Goal: Information Seeking & Learning: Learn about a topic

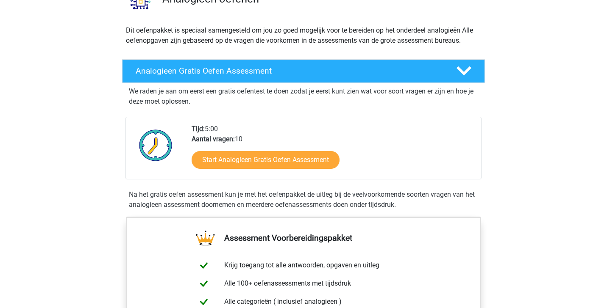
scroll to position [92, 0]
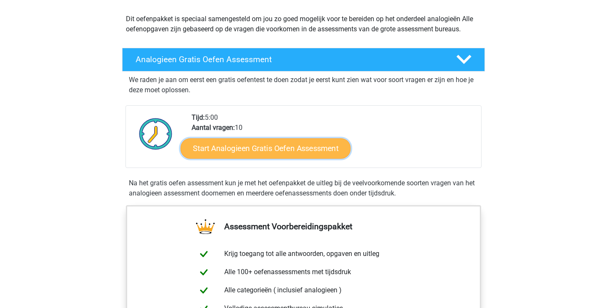
click at [303, 145] on link "Start Analogieen Gratis Oefen Assessment" at bounding box center [266, 148] width 170 height 20
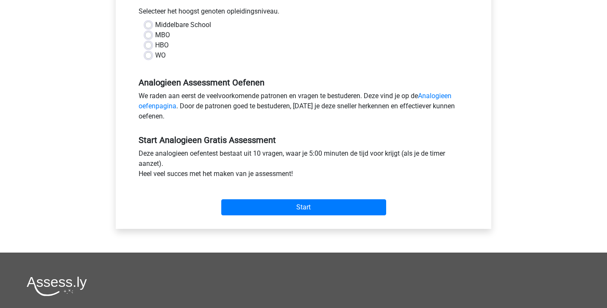
scroll to position [200, 0]
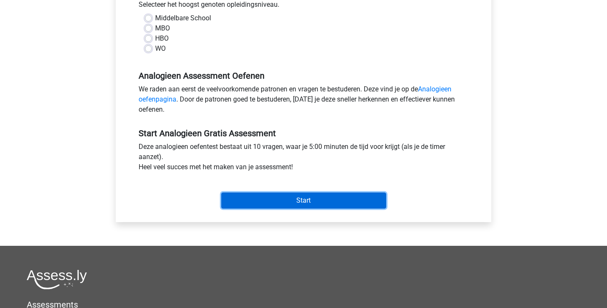
click at [311, 207] on input "Start" at bounding box center [303, 201] width 165 height 16
click at [313, 198] on input "Start" at bounding box center [303, 201] width 165 height 16
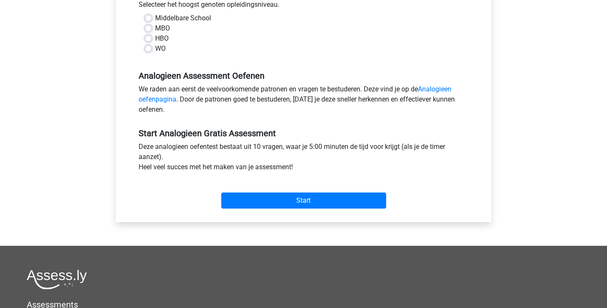
click at [264, 75] on h5 "Analogieen Assessment Oefenen" at bounding box center [304, 76] width 330 height 10
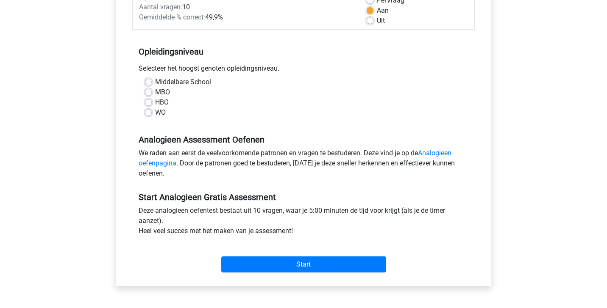
scroll to position [157, 0]
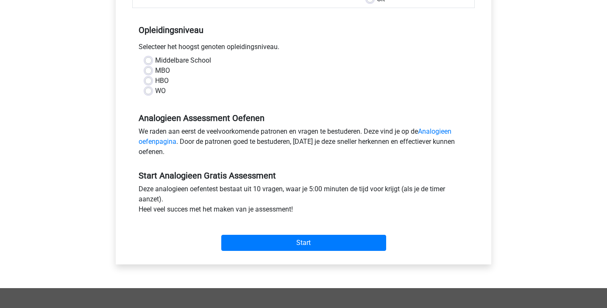
click at [155, 59] on label "Middelbare School" at bounding box center [183, 61] width 56 height 10
click at [148, 59] on input "Middelbare School" at bounding box center [148, 60] width 7 height 8
radio input "true"
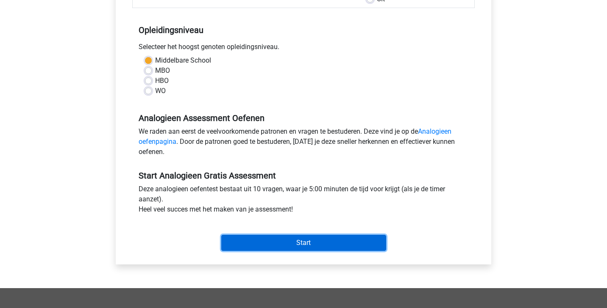
click at [264, 241] on input "Start" at bounding box center [303, 243] width 165 height 16
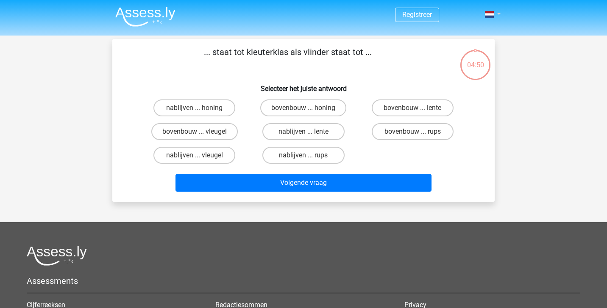
click at [498, 9] on link at bounding box center [489, 14] width 17 height 10
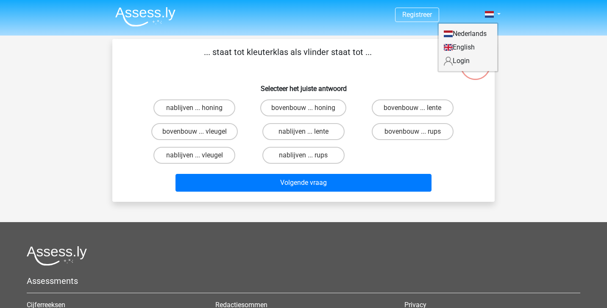
click at [524, 114] on div "Registreer Nederlands English" at bounding box center [303, 223] width 607 height 446
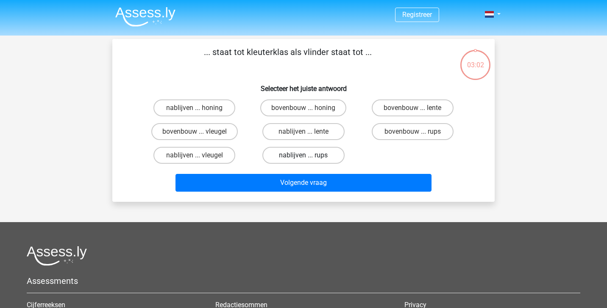
click at [330, 157] on label "nablijven ... rups" at bounding box center [303, 155] width 82 height 17
click at [309, 157] on input "nablijven ... rups" at bounding box center [306, 159] width 6 height 6
radio input "true"
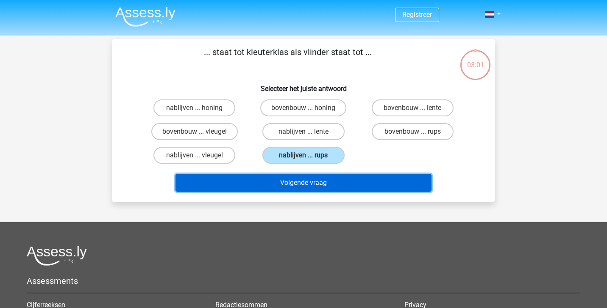
click at [324, 188] on button "Volgende vraag" at bounding box center [303, 183] width 256 height 18
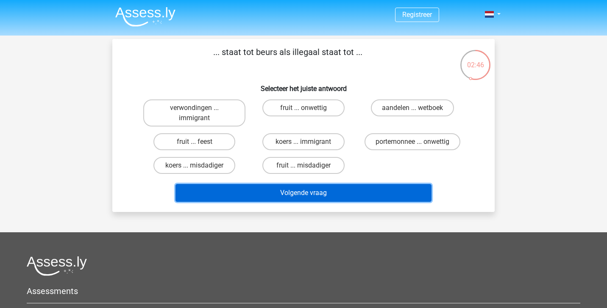
click at [324, 188] on button "Volgende vraag" at bounding box center [303, 193] width 256 height 18
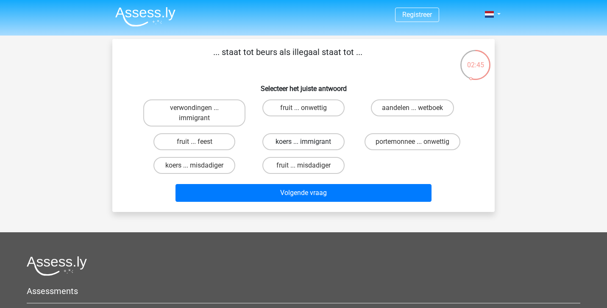
click at [322, 146] on label "koers ... immigrant" at bounding box center [303, 141] width 82 height 17
click at [309, 146] on input "koers ... immigrant" at bounding box center [306, 145] width 6 height 6
radio input "true"
click at [319, 180] on div "Volgende vraag" at bounding box center [303, 192] width 355 height 28
click at [320, 144] on label "koers ... immigrant" at bounding box center [303, 141] width 82 height 17
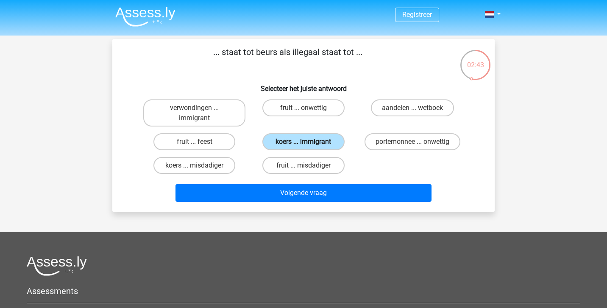
click at [309, 144] on input "koers ... immigrant" at bounding box center [306, 145] width 6 height 6
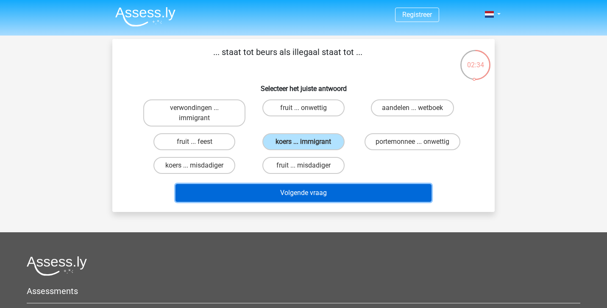
click at [347, 192] on button "Volgende vraag" at bounding box center [303, 193] width 256 height 18
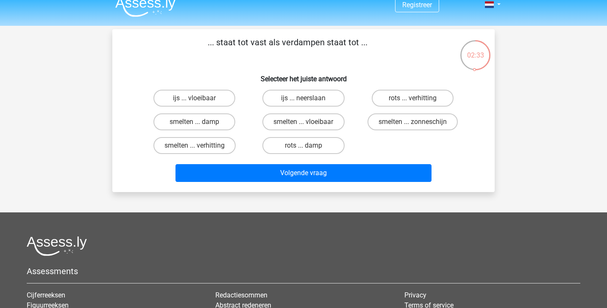
scroll to position [5, 0]
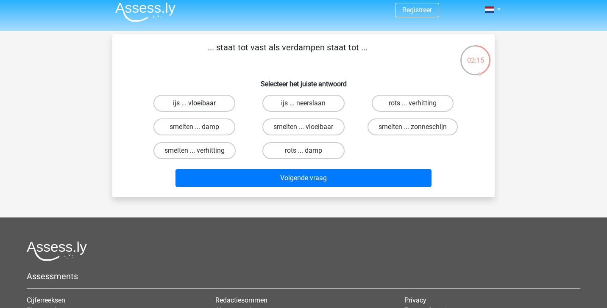
click at [209, 99] on label "ijs ... vloeibaar" at bounding box center [194, 103] width 82 height 17
click at [200, 103] on input "ijs ... vloeibaar" at bounding box center [197, 106] width 6 height 6
radio input "true"
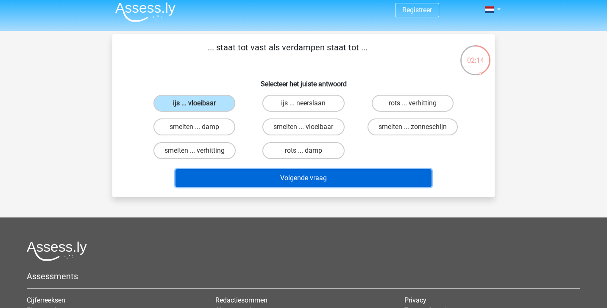
click at [271, 187] on button "Volgende vraag" at bounding box center [303, 178] width 256 height 18
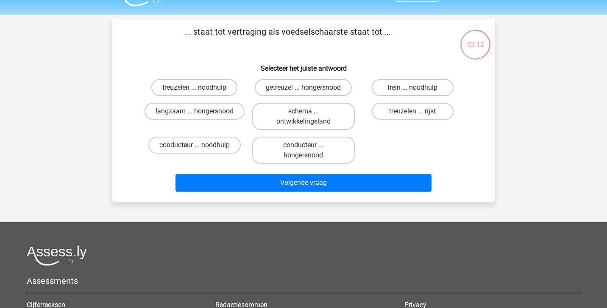
scroll to position [16, 0]
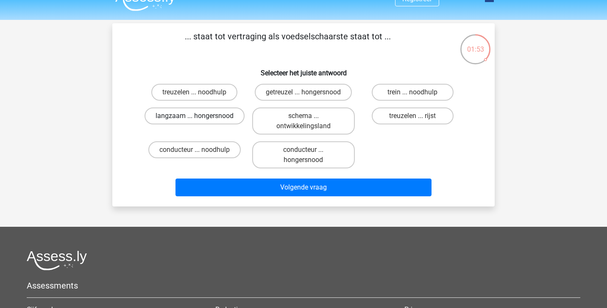
click at [214, 119] on label "langzaam ... hongersnood" at bounding box center [194, 116] width 100 height 17
click at [200, 119] on input "langzaam ... hongersnood" at bounding box center [197, 119] width 6 height 6
radio input "true"
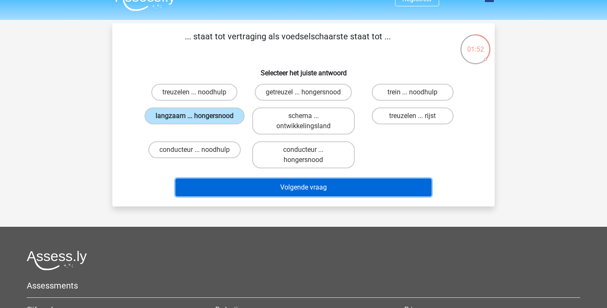
click at [269, 191] on button "Volgende vraag" at bounding box center [303, 188] width 256 height 18
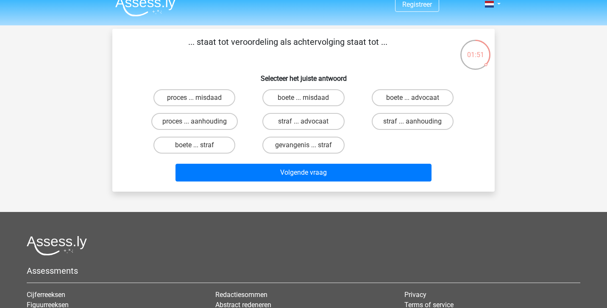
scroll to position [10, 0]
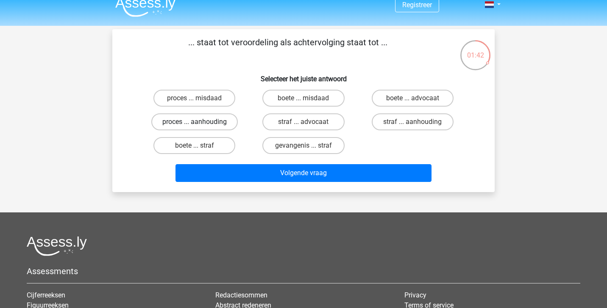
click at [216, 127] on label "proces ... aanhouding" at bounding box center [194, 122] width 86 height 17
click at [200, 127] on input "proces ... aanhouding" at bounding box center [197, 125] width 6 height 6
radio input "true"
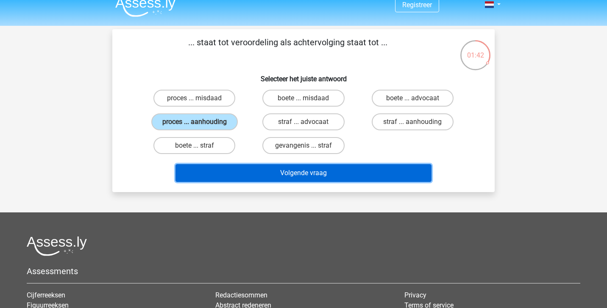
click at [289, 175] on button "Volgende vraag" at bounding box center [303, 173] width 256 height 18
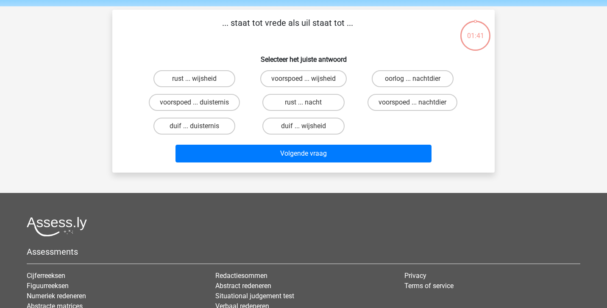
scroll to position [39, 0]
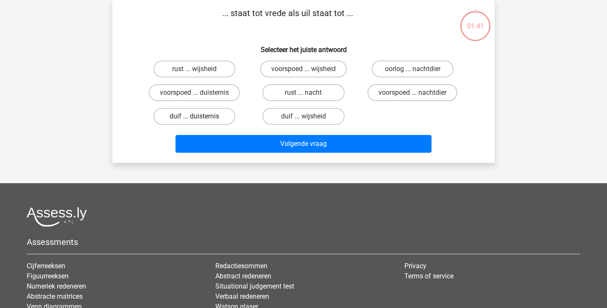
click at [211, 108] on label "duif ... duisternis" at bounding box center [194, 116] width 82 height 17
click at [200, 117] on input "duif ... duisternis" at bounding box center [197, 120] width 6 height 6
radio input "true"
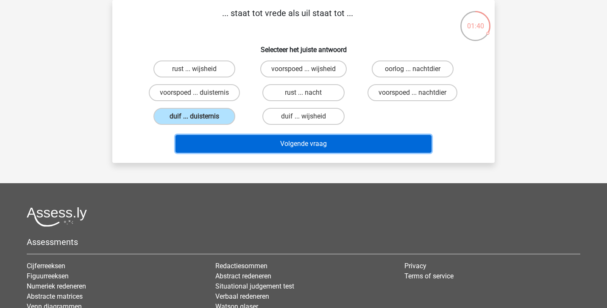
click at [284, 153] on button "Volgende vraag" at bounding box center [303, 144] width 256 height 18
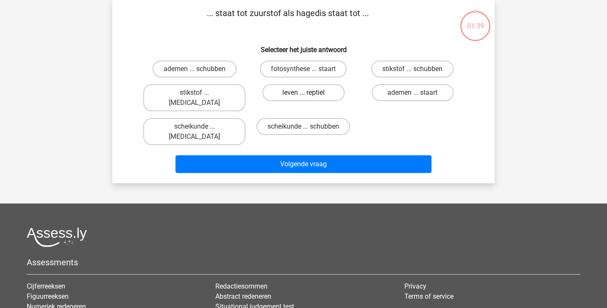
click at [292, 92] on label "leven ... reptiel" at bounding box center [303, 92] width 82 height 17
click at [303, 93] on input "leven ... reptiel" at bounding box center [306, 96] width 6 height 6
radio input "true"
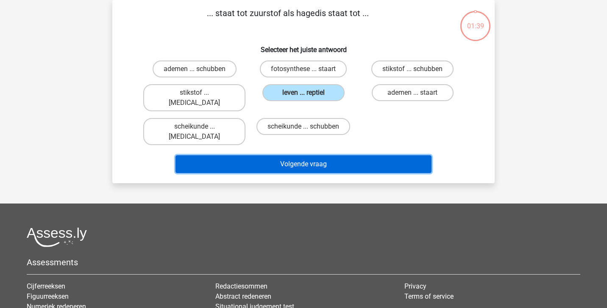
click at [307, 156] on button "Volgende vraag" at bounding box center [303, 165] width 256 height 18
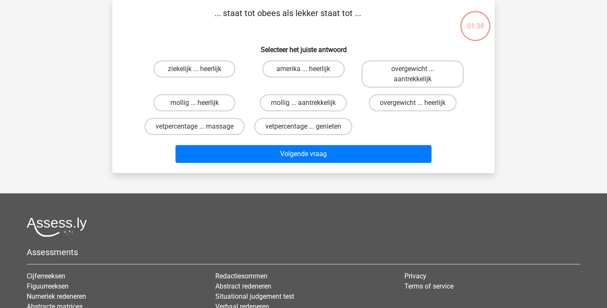
click at [315, 81] on div "amerika ... heerlijk" at bounding box center [303, 74] width 102 height 27
click at [315, 77] on label "amerika ... heerlijk" at bounding box center [303, 69] width 82 height 17
click at [309, 75] on input "amerika ... heerlijk" at bounding box center [306, 72] width 6 height 6
radio input "true"
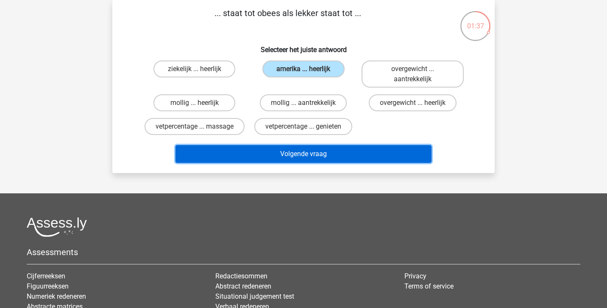
click at [326, 148] on button "Volgende vraag" at bounding box center [303, 154] width 256 height 18
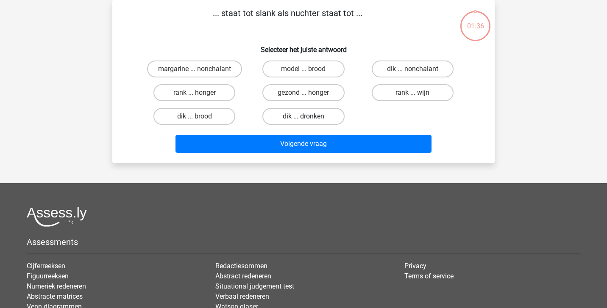
click at [326, 115] on label "dik ... dronken" at bounding box center [303, 116] width 82 height 17
click at [309, 117] on input "dik ... dronken" at bounding box center [306, 120] width 6 height 6
radio input "true"
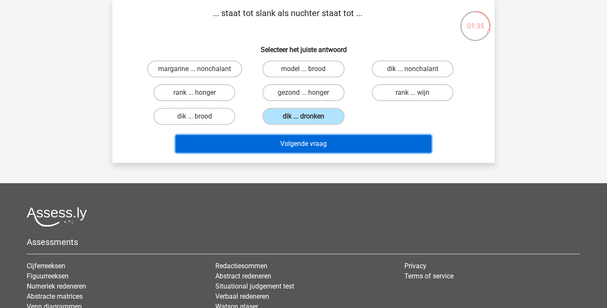
click at [333, 149] on button "Volgende vraag" at bounding box center [303, 144] width 256 height 18
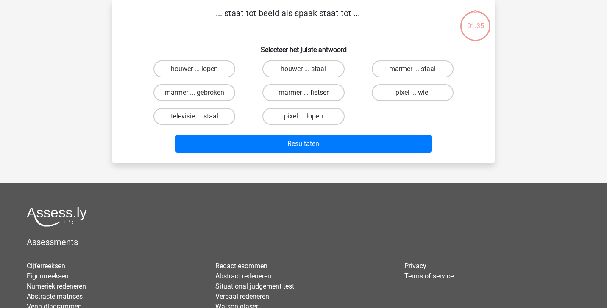
click at [319, 89] on label "marmer ... fietser" at bounding box center [303, 92] width 82 height 17
click at [309, 93] on input "marmer ... fietser" at bounding box center [306, 96] width 6 height 6
radio input "true"
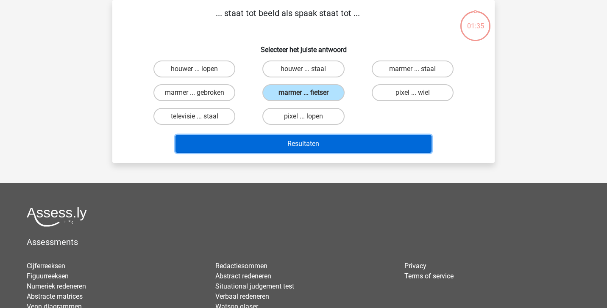
click at [326, 144] on button "Resultaten" at bounding box center [303, 144] width 256 height 18
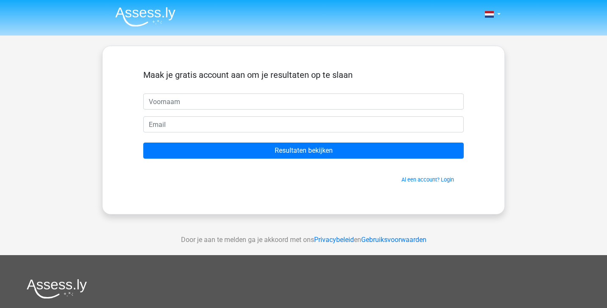
click at [158, 6] on li at bounding box center [141, 14] width 67 height 23
click at [157, 18] on img at bounding box center [145, 17] width 60 height 20
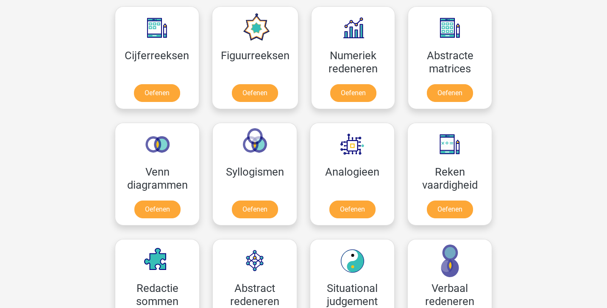
scroll to position [384, 0]
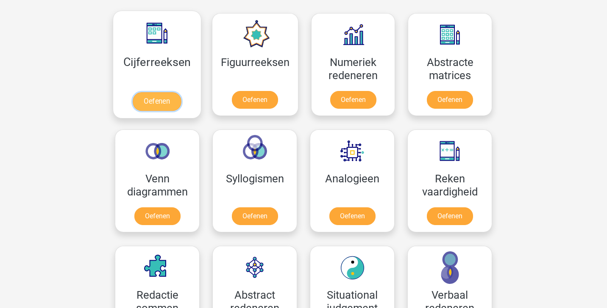
click at [147, 101] on link "Oefenen" at bounding box center [157, 101] width 48 height 19
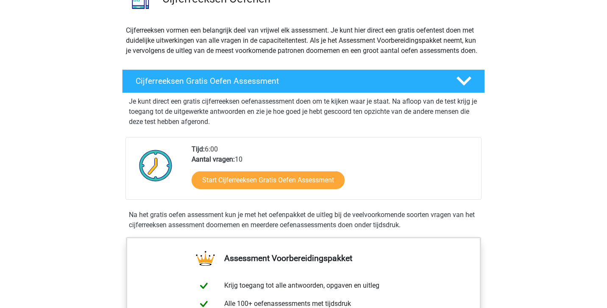
scroll to position [172, 0]
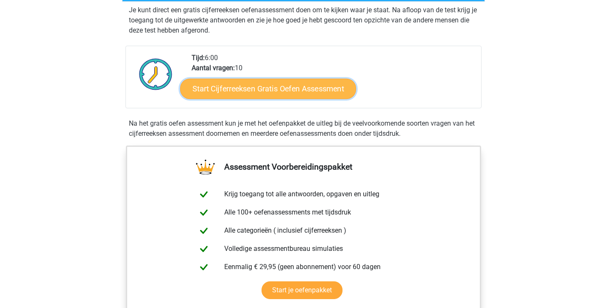
click at [276, 99] on link "Start Cijferreeksen Gratis Oefen Assessment" at bounding box center [268, 88] width 176 height 20
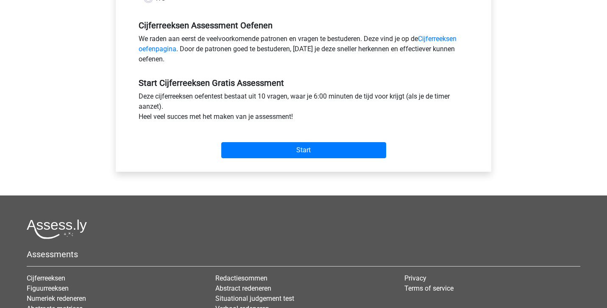
scroll to position [262, 0]
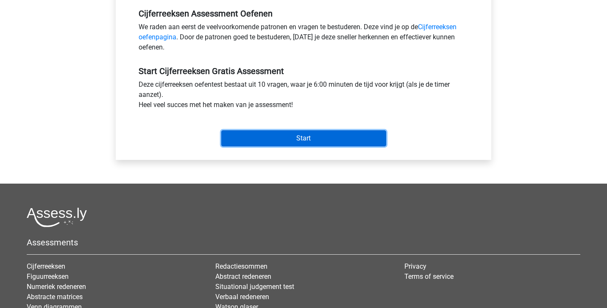
click at [286, 144] on input "Start" at bounding box center [303, 139] width 165 height 16
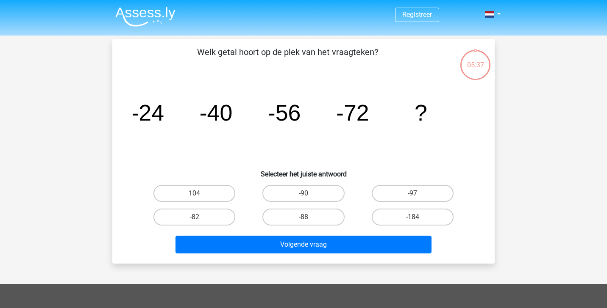
click at [299, 229] on div "Volgende vraag" at bounding box center [303, 243] width 355 height 28
click at [299, 224] on label "-88" at bounding box center [303, 217] width 82 height 17
click at [303, 223] on input "-88" at bounding box center [306, 220] width 6 height 6
radio input "true"
click at [305, 256] on div "Volgende vraag" at bounding box center [303, 246] width 327 height 21
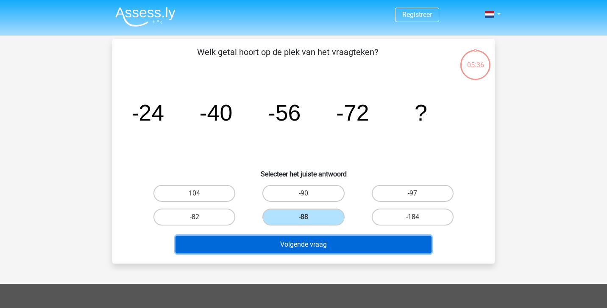
click at [306, 251] on button "Volgende vraag" at bounding box center [303, 245] width 256 height 18
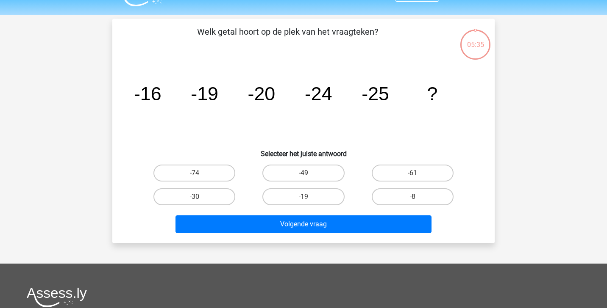
scroll to position [39, 0]
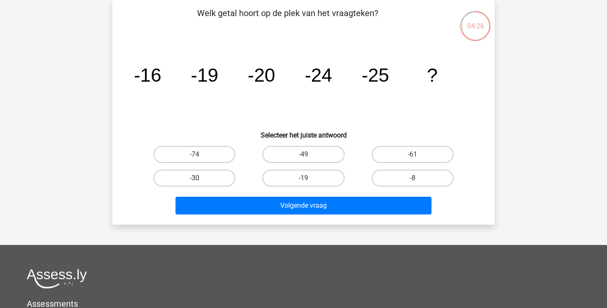
click at [205, 182] on label "-30" at bounding box center [194, 178] width 82 height 17
click at [200, 182] on input "-30" at bounding box center [197, 181] width 6 height 6
radio input "true"
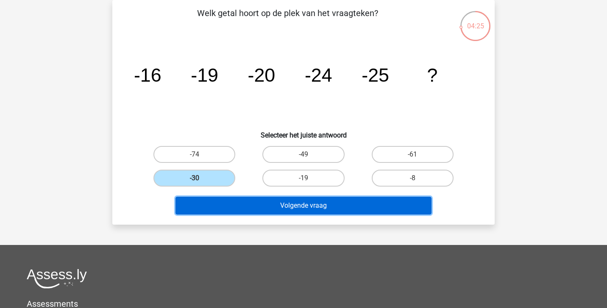
click at [278, 200] on button "Volgende vraag" at bounding box center [303, 206] width 256 height 18
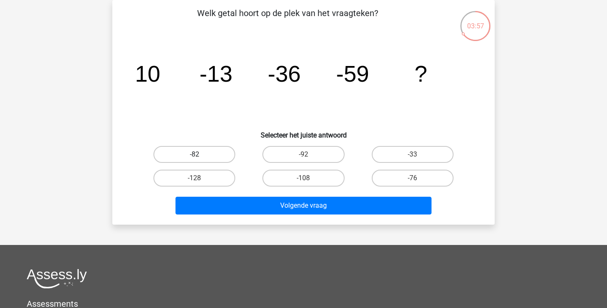
click at [207, 153] on label "-82" at bounding box center [194, 154] width 82 height 17
click at [200, 155] on input "-82" at bounding box center [197, 158] width 6 height 6
radio input "true"
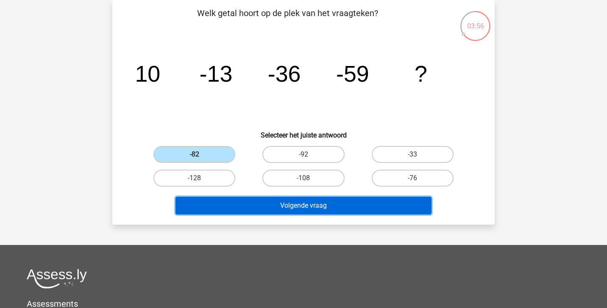
click at [303, 207] on button "Volgende vraag" at bounding box center [303, 206] width 256 height 18
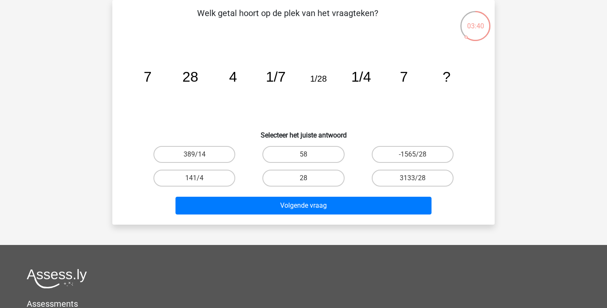
scroll to position [0, 0]
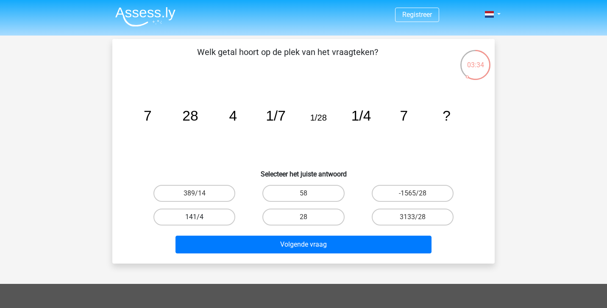
click at [208, 223] on label "141/4" at bounding box center [194, 217] width 82 height 17
click at [200, 223] on input "141/4" at bounding box center [197, 220] width 6 height 6
radio input "true"
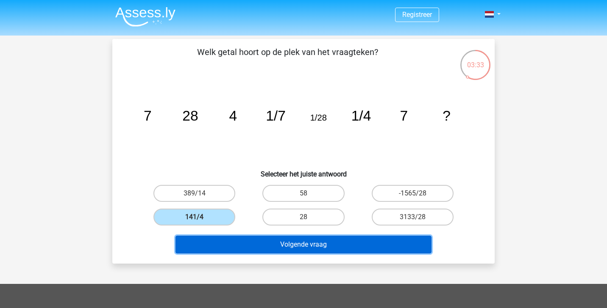
click at [249, 248] on button "Volgende vraag" at bounding box center [303, 245] width 256 height 18
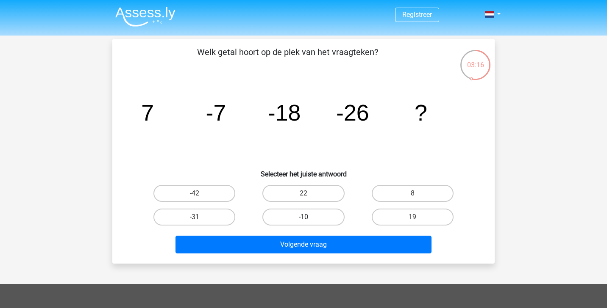
click at [278, 224] on label "-10" at bounding box center [303, 217] width 82 height 17
click at [303, 223] on input "-10" at bounding box center [306, 220] width 6 height 6
radio input "true"
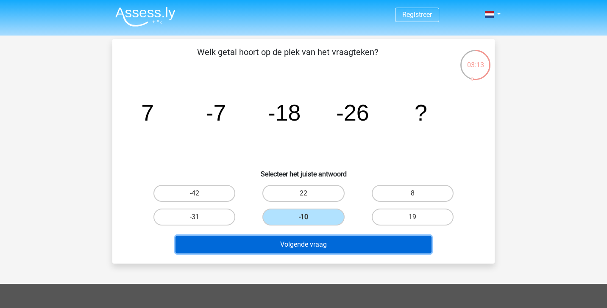
click at [330, 248] on button "Volgende vraag" at bounding box center [303, 245] width 256 height 18
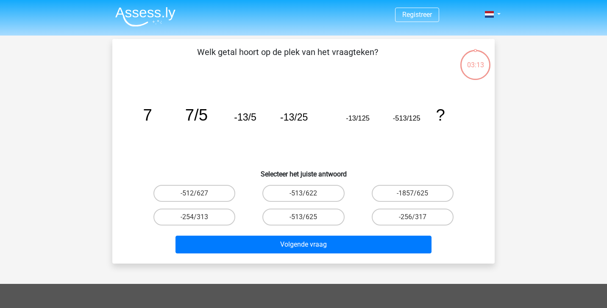
scroll to position [39, 0]
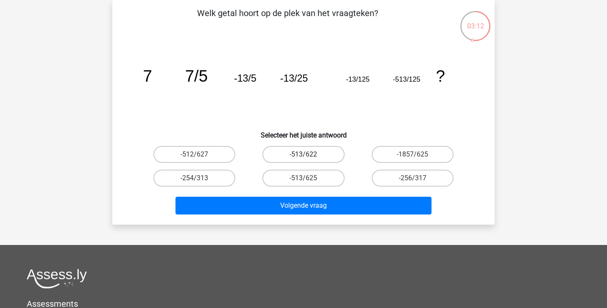
click at [319, 156] on label "-513/622" at bounding box center [303, 154] width 82 height 17
click at [309, 156] on input "-513/622" at bounding box center [306, 158] width 6 height 6
radio input "true"
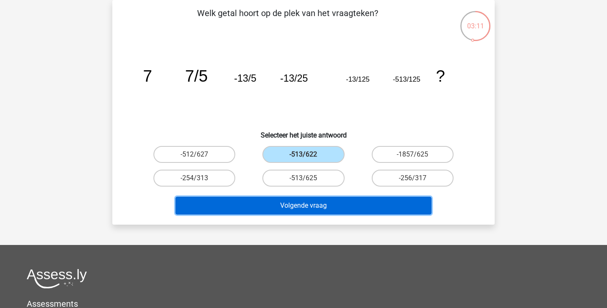
click at [322, 203] on button "Volgende vraag" at bounding box center [303, 206] width 256 height 18
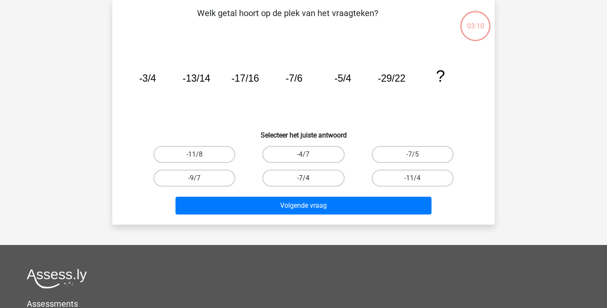
click at [321, 179] on label "-7/4" at bounding box center [303, 178] width 82 height 17
click at [309, 179] on input "-7/4" at bounding box center [306, 181] width 6 height 6
radio input "true"
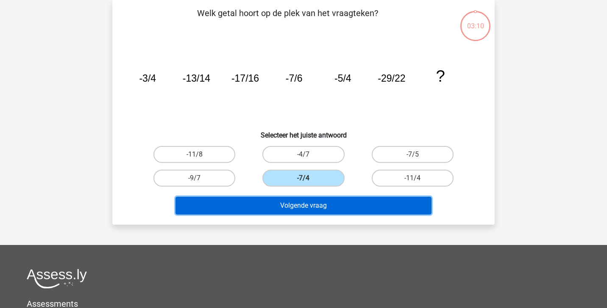
click at [322, 201] on button "Volgende vraag" at bounding box center [303, 206] width 256 height 18
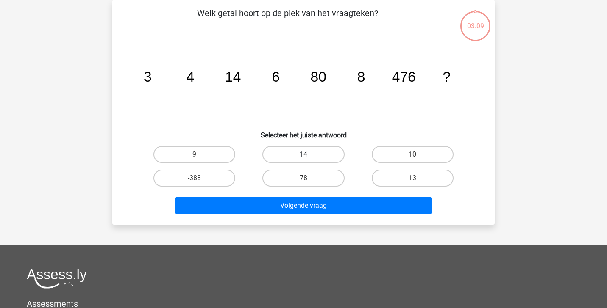
click at [317, 158] on label "14" at bounding box center [303, 154] width 82 height 17
click at [309, 158] on input "14" at bounding box center [306, 158] width 6 height 6
radio input "true"
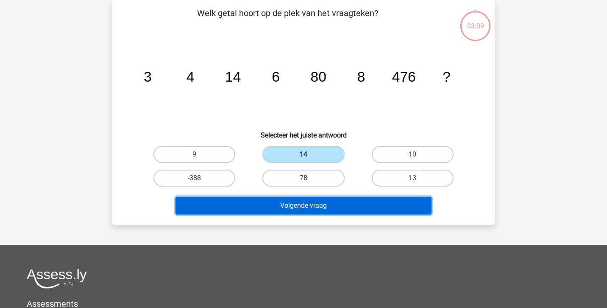
click at [327, 209] on button "Volgende vraag" at bounding box center [303, 206] width 256 height 18
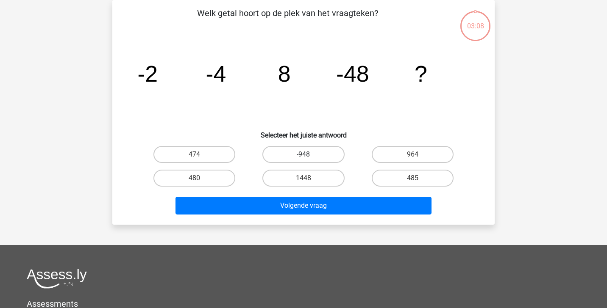
click at [320, 154] on label "-948" at bounding box center [303, 154] width 82 height 17
click at [309, 155] on input "-948" at bounding box center [306, 158] width 6 height 6
radio input "true"
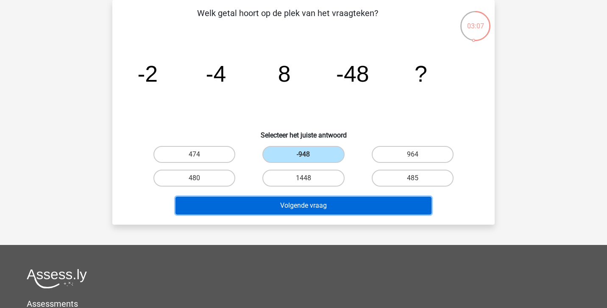
click at [324, 201] on button "Volgende vraag" at bounding box center [303, 206] width 256 height 18
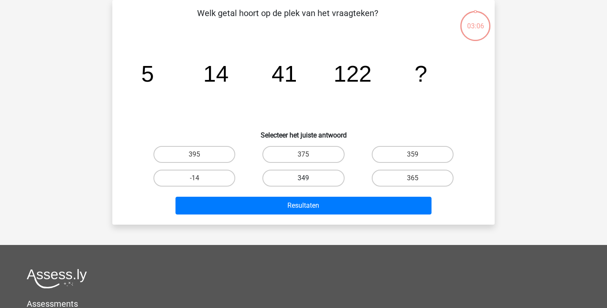
click at [317, 178] on label "349" at bounding box center [303, 178] width 82 height 17
click at [309, 178] on input "349" at bounding box center [306, 181] width 6 height 6
radio input "true"
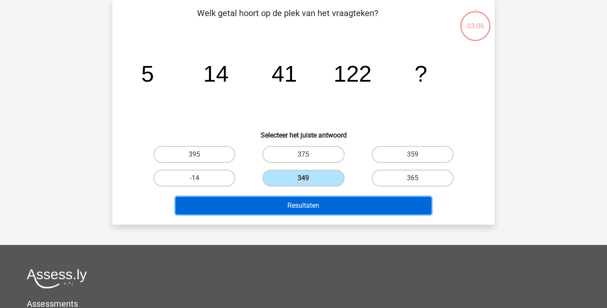
click at [322, 199] on button "Resultaten" at bounding box center [303, 206] width 256 height 18
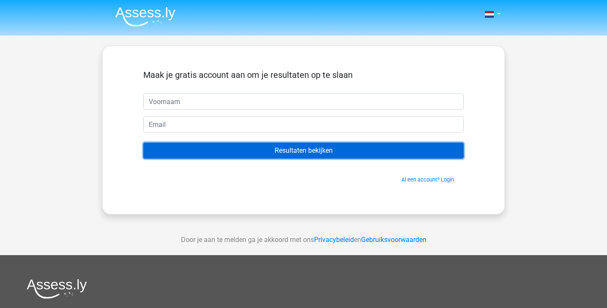
click at [283, 155] on input "Resultaten bekijken" at bounding box center [303, 151] width 320 height 16
click at [283, 154] on input "Resultaten bekijken" at bounding box center [303, 151] width 320 height 16
